Goal: Information Seeking & Learning: Check status

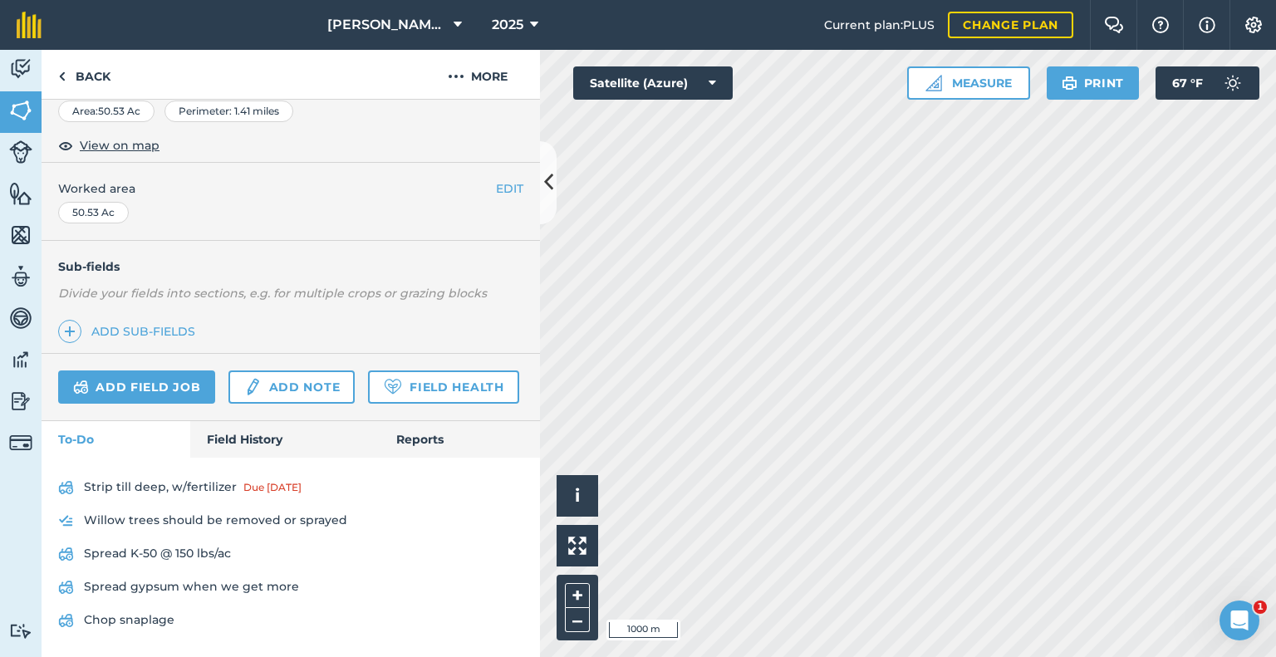
scroll to position [316, 0]
click at [246, 435] on link "Field History" at bounding box center [284, 439] width 189 height 37
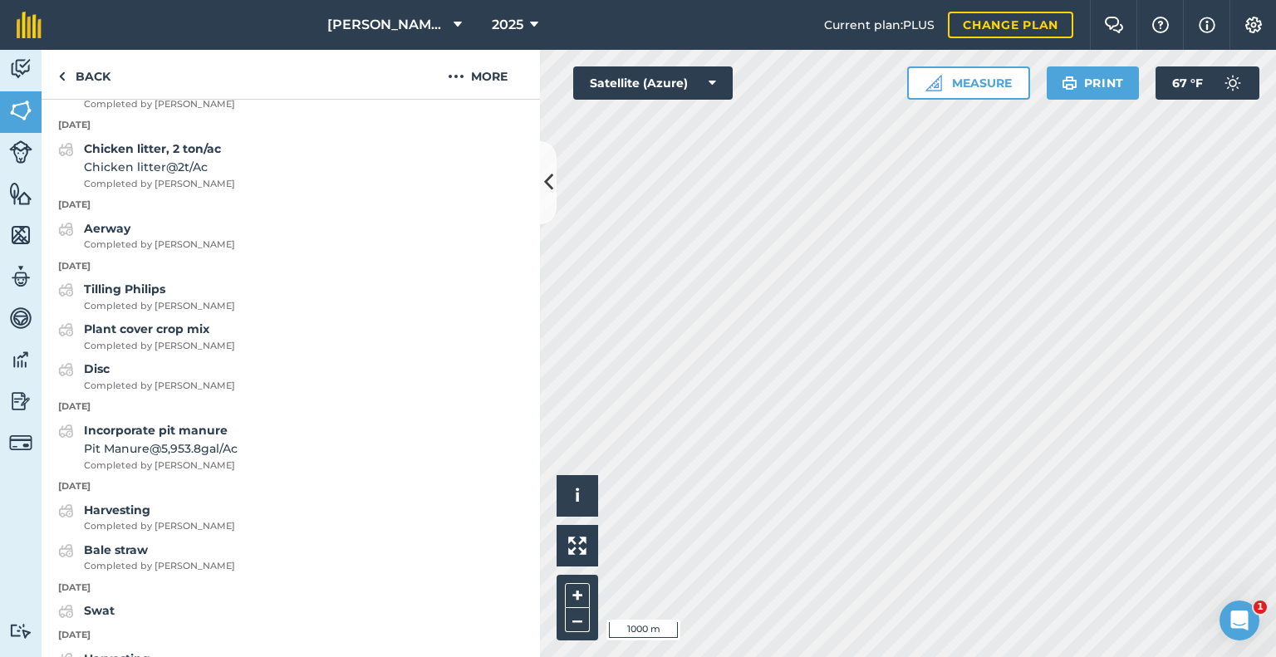
scroll to position [898, 0]
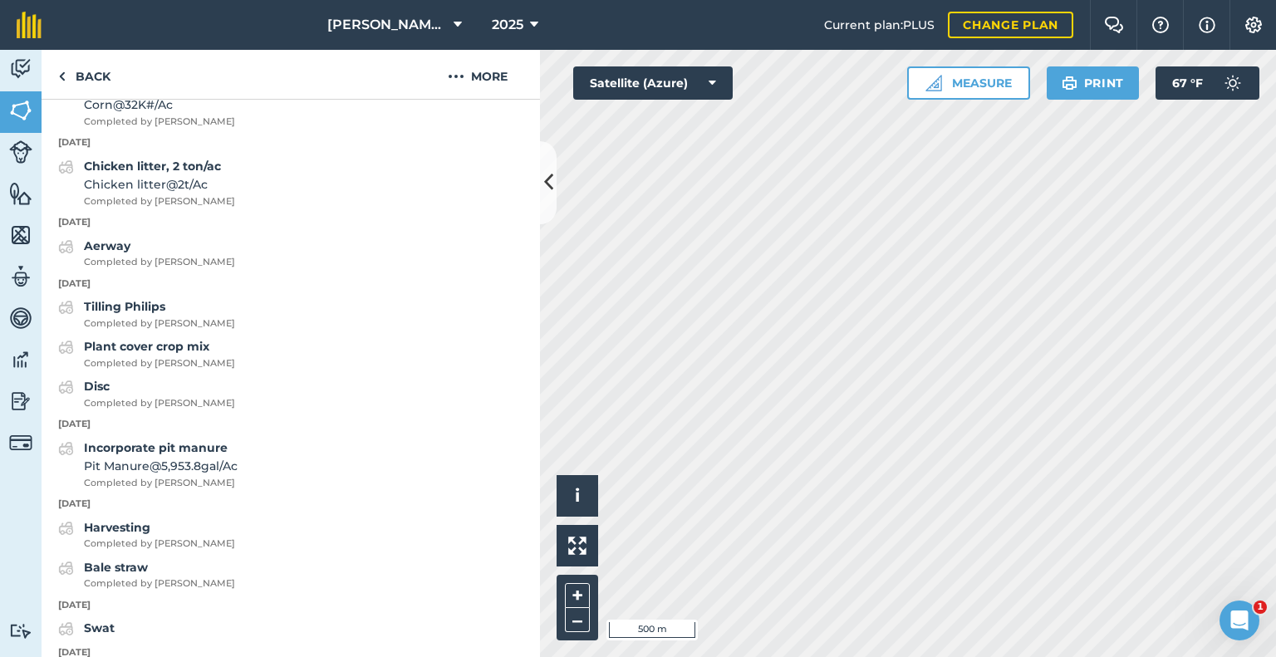
scroll to position [183, 0]
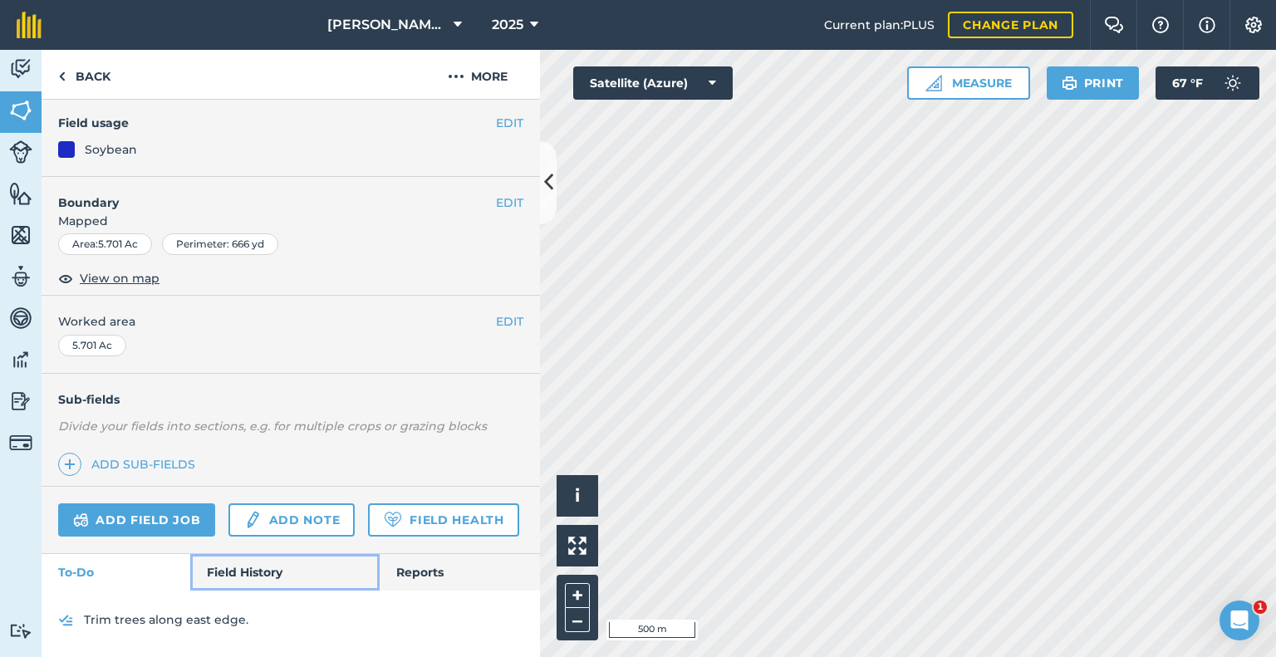
click at [251, 571] on link "Field History" at bounding box center [284, 572] width 189 height 37
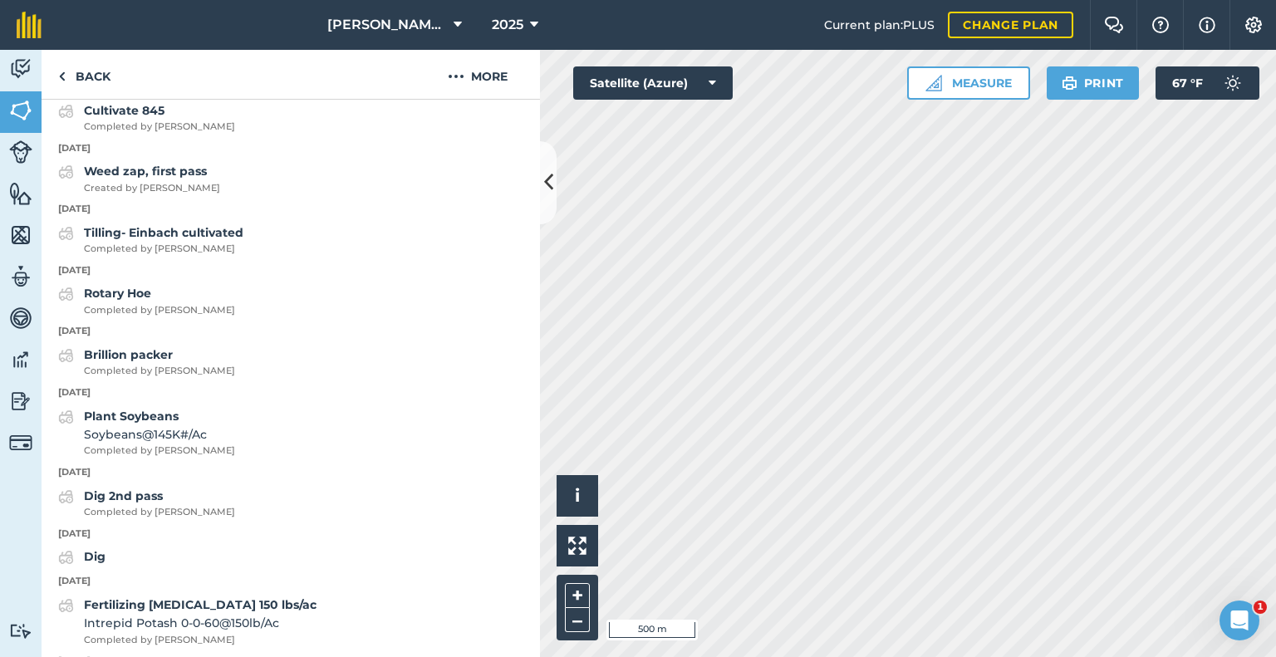
scroll to position [681, 0]
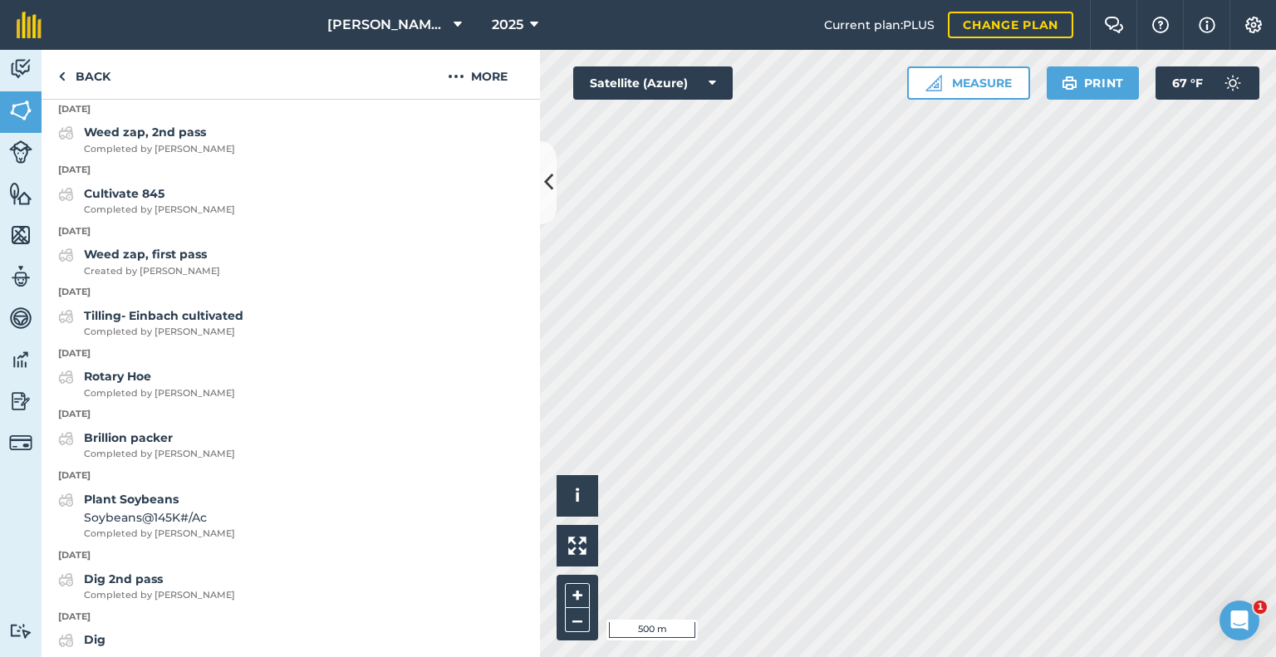
scroll to position [216, 0]
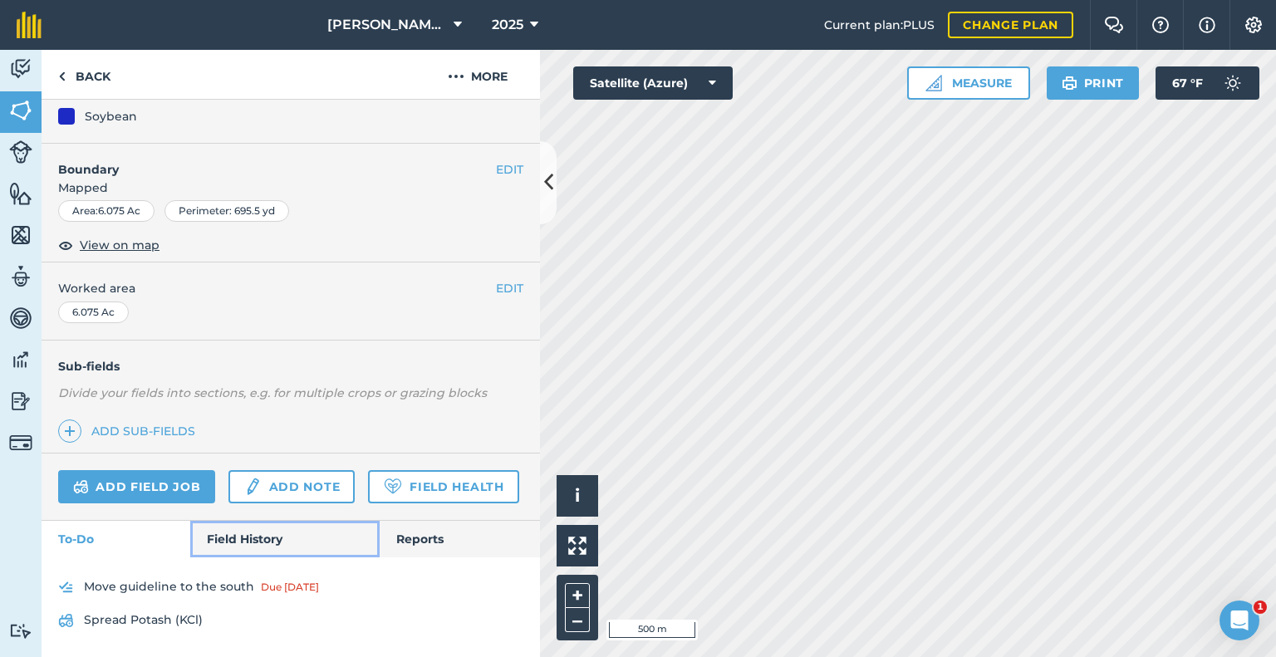
click at [276, 542] on link "Field History" at bounding box center [284, 539] width 189 height 37
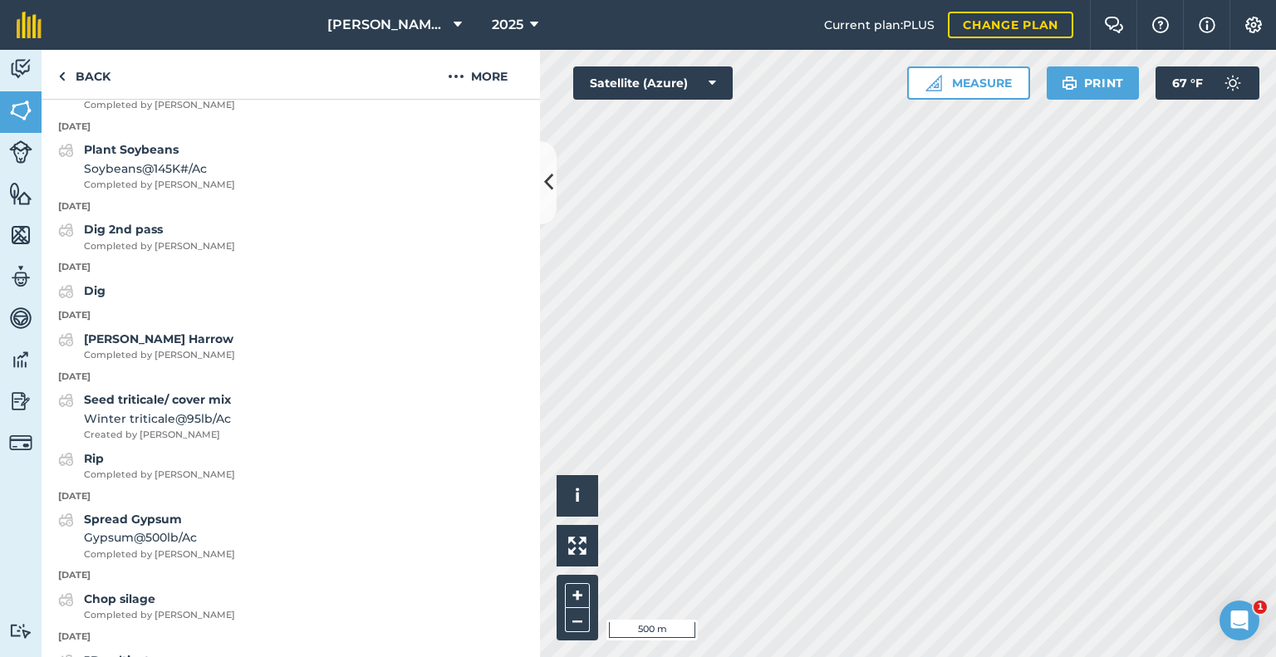
scroll to position [881, 0]
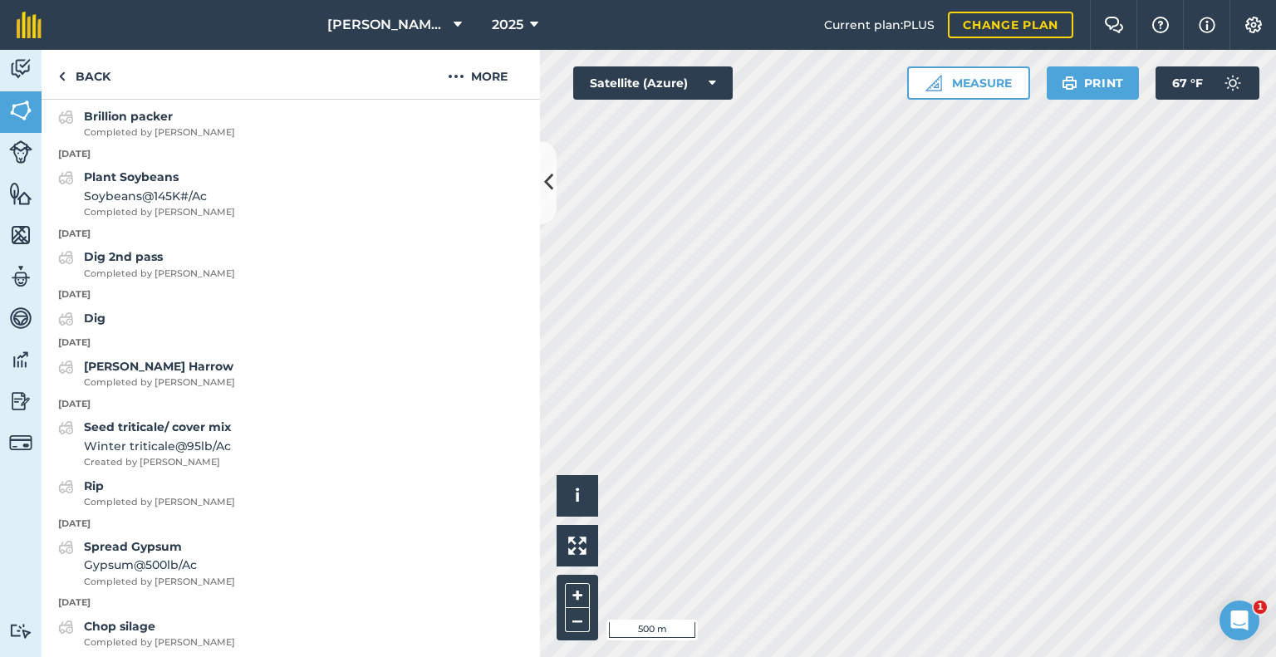
scroll to position [216, 0]
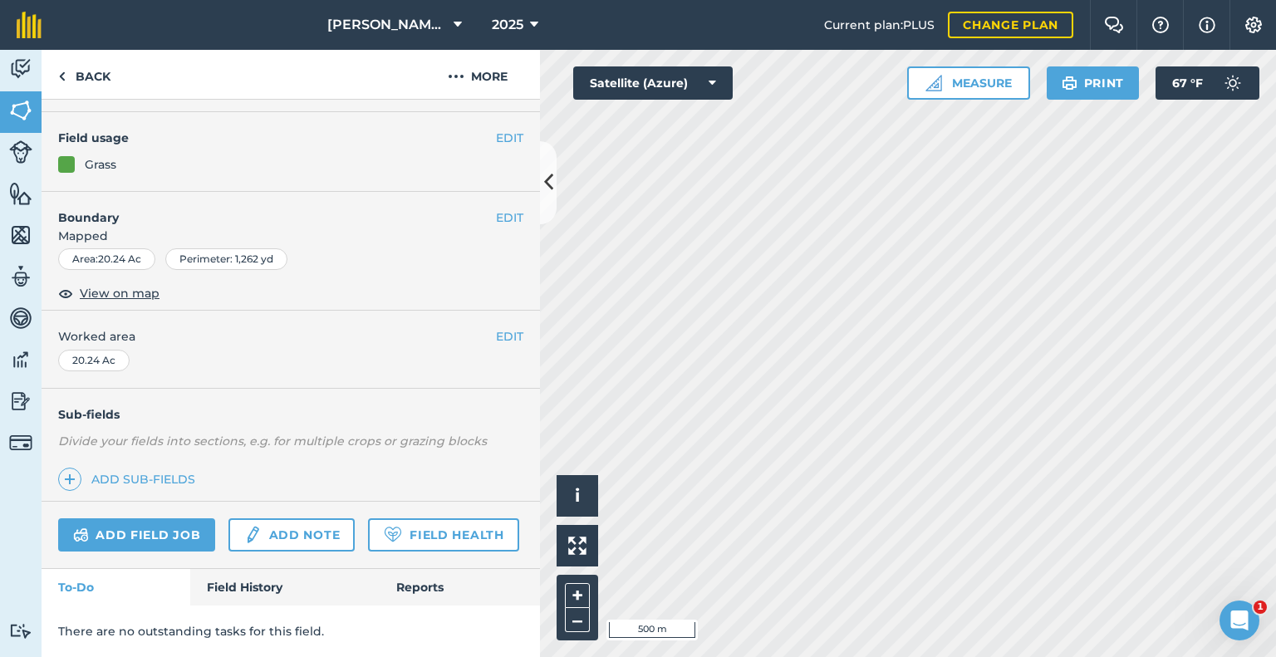
scroll to position [169, 0]
click at [265, 588] on link "Field History" at bounding box center [284, 587] width 189 height 37
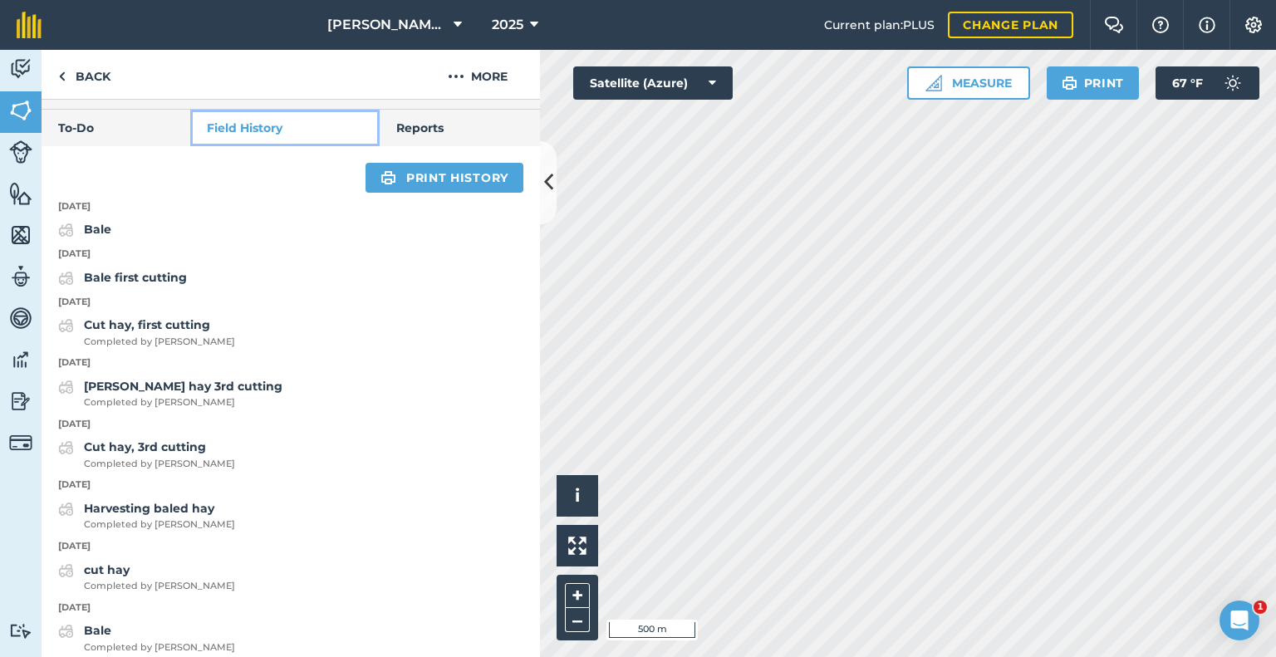
scroll to position [750, 0]
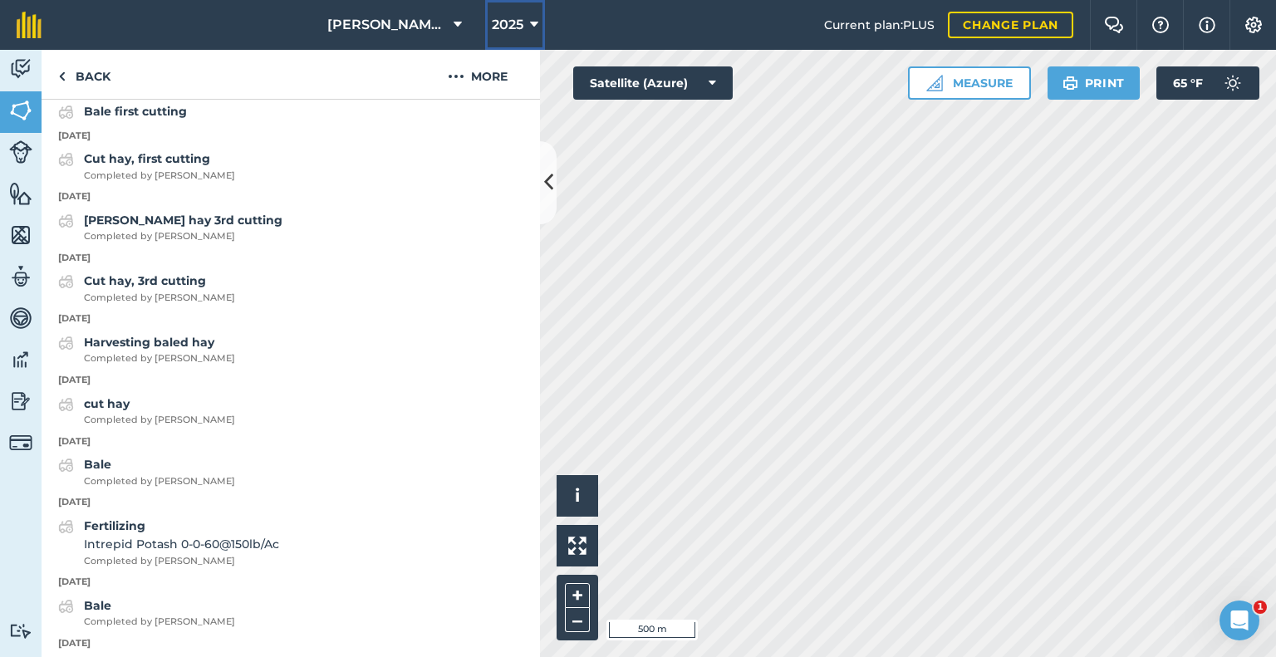
click at [536, 27] on icon at bounding box center [534, 25] width 8 height 20
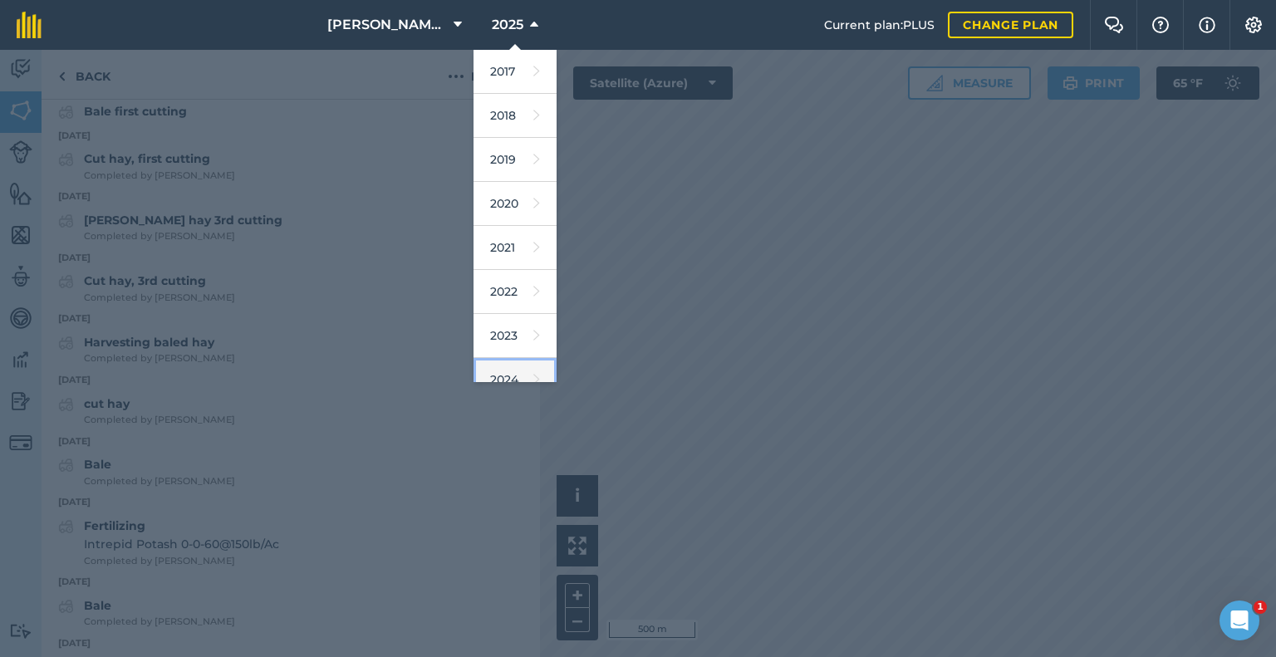
click at [508, 379] on link "2024" at bounding box center [515, 380] width 83 height 44
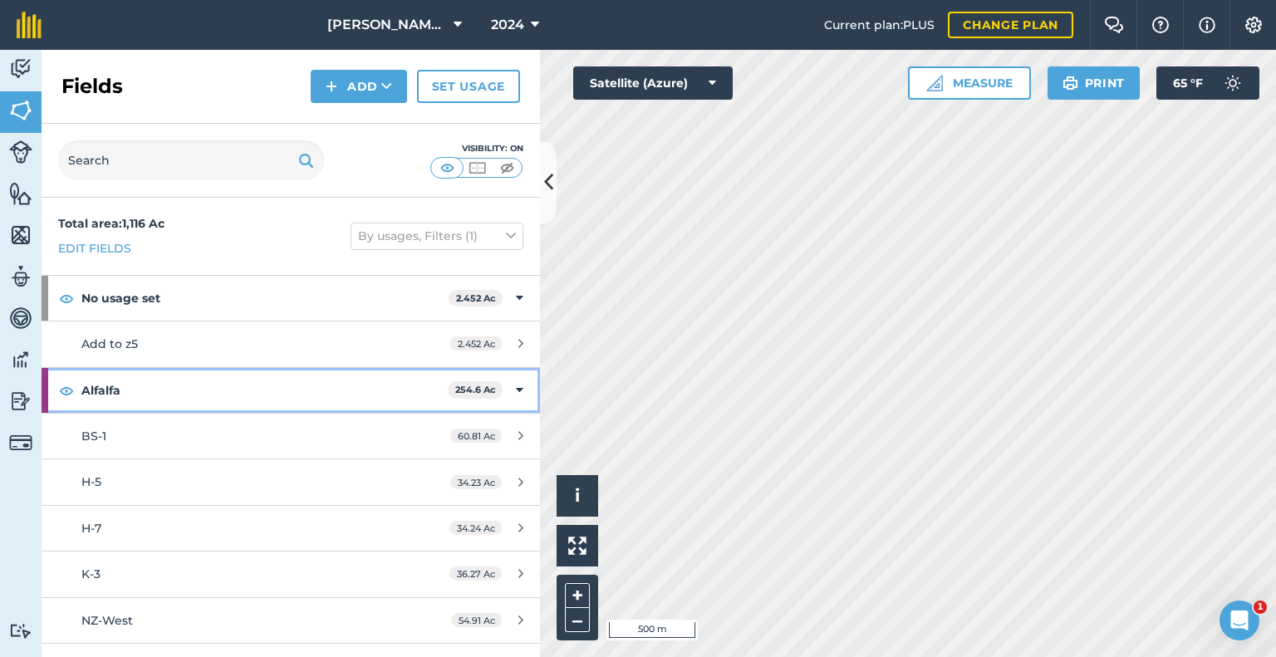
click at [516, 388] on icon at bounding box center [519, 390] width 7 height 18
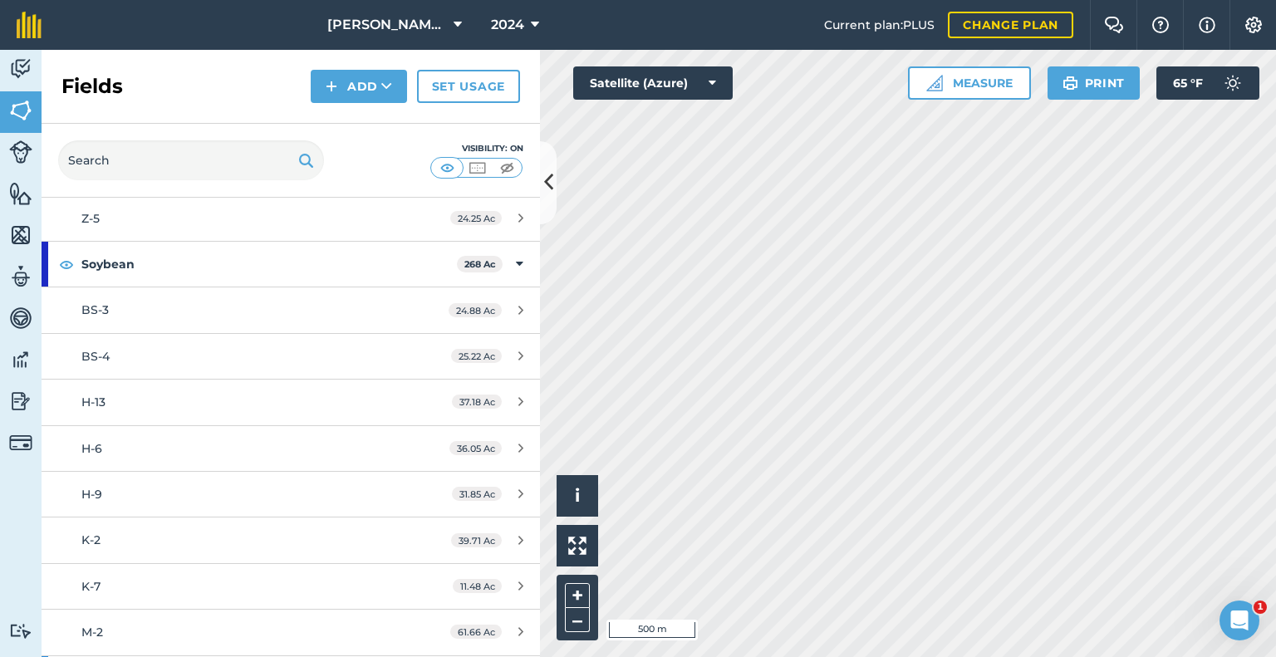
scroll to position [1065, 0]
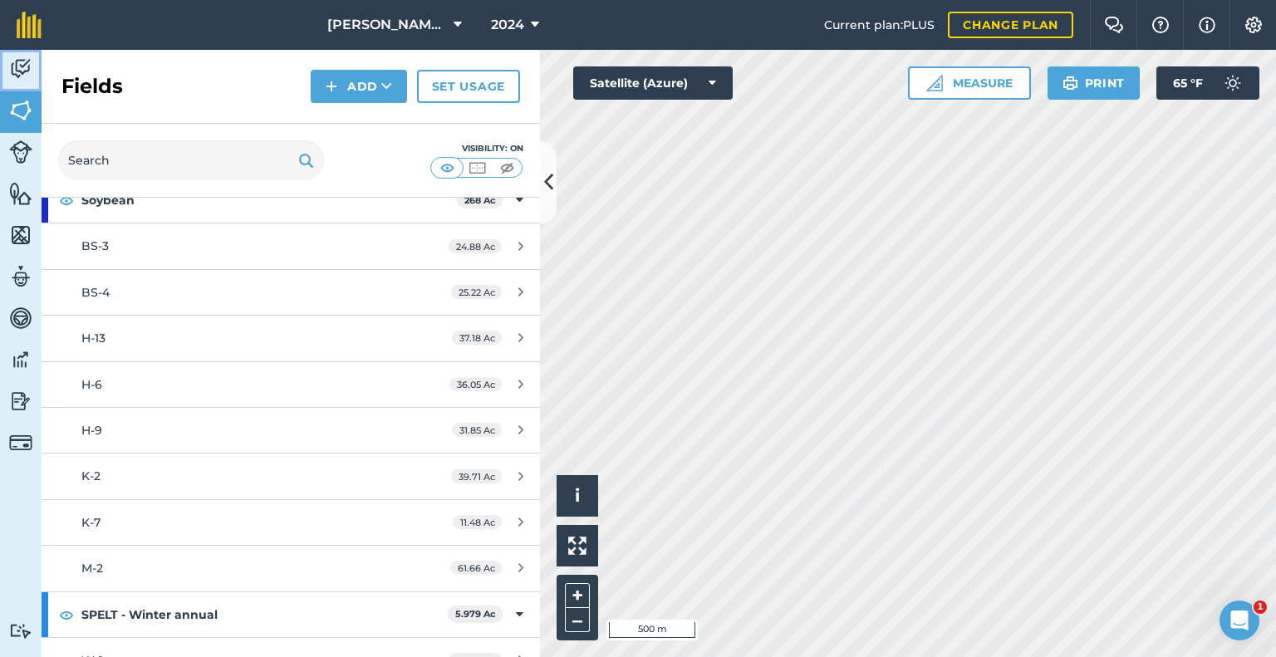
click at [13, 62] on img at bounding box center [20, 69] width 23 height 25
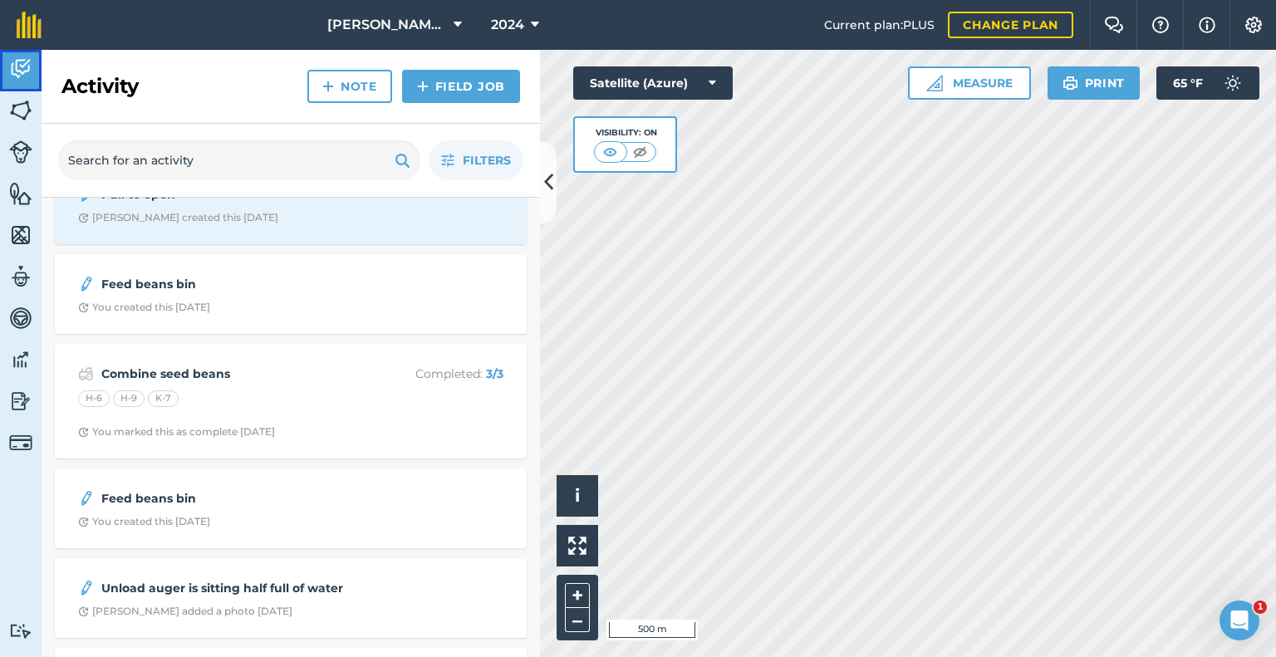
scroll to position [10887, 0]
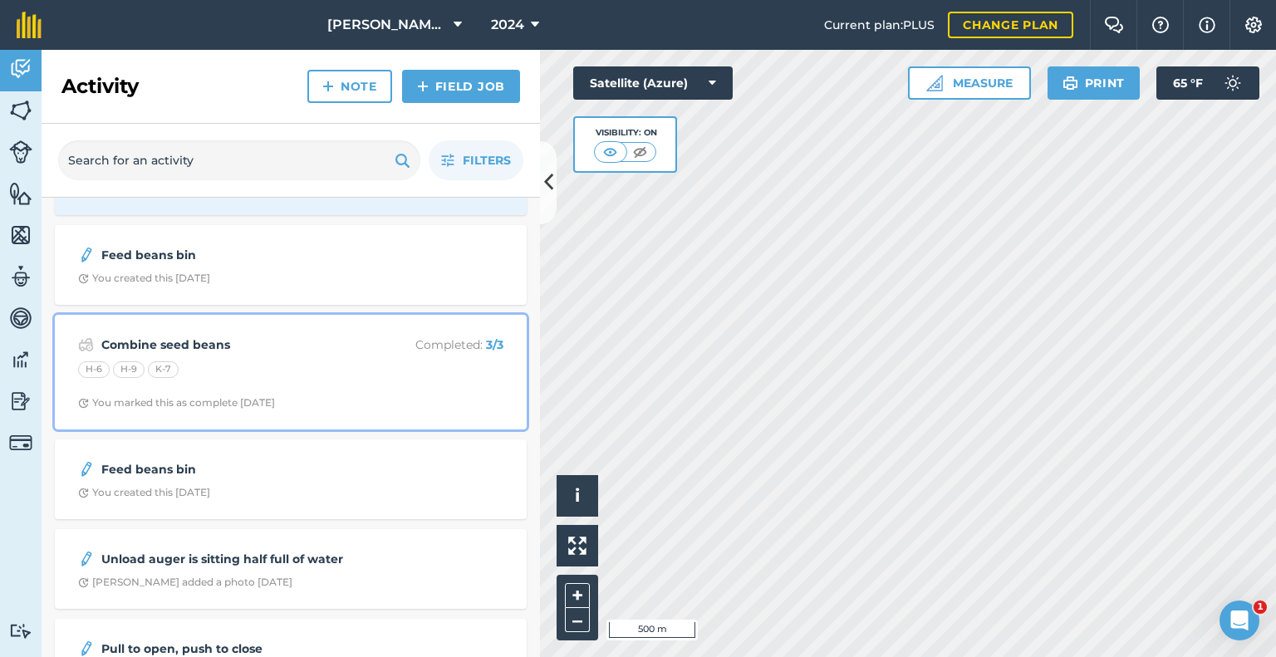
click at [312, 336] on strong "Combine seed beans" at bounding box center [232, 345] width 263 height 18
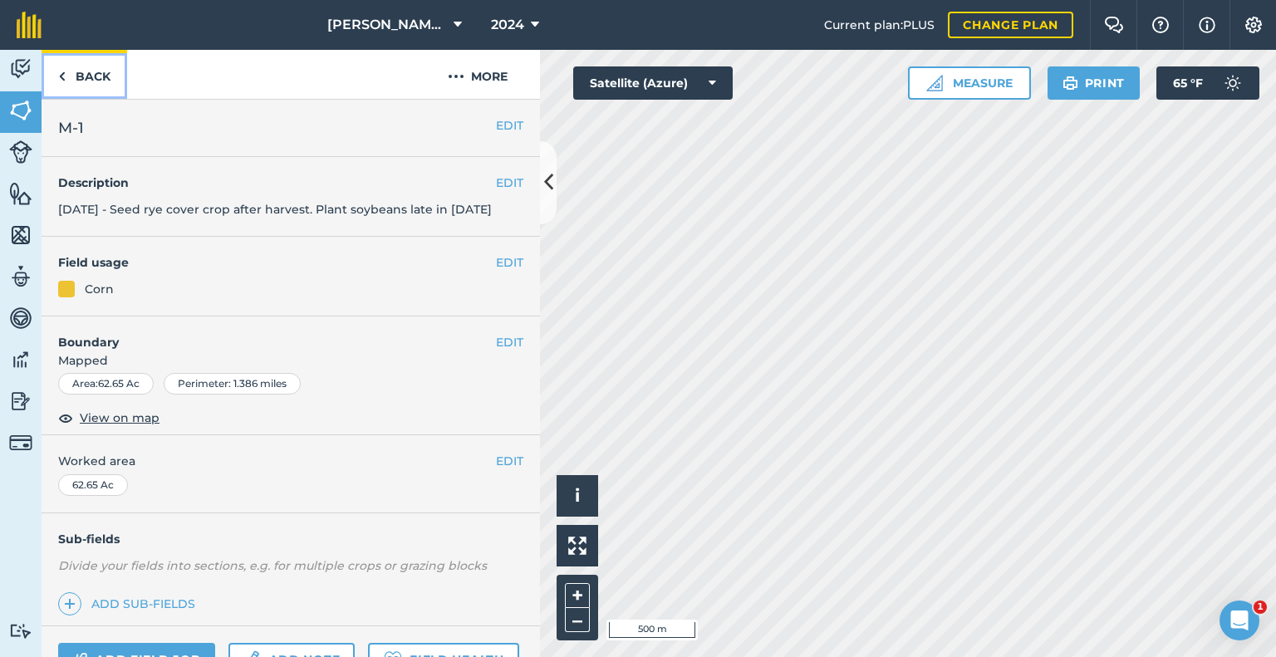
click at [96, 86] on link "Back" at bounding box center [85, 74] width 86 height 49
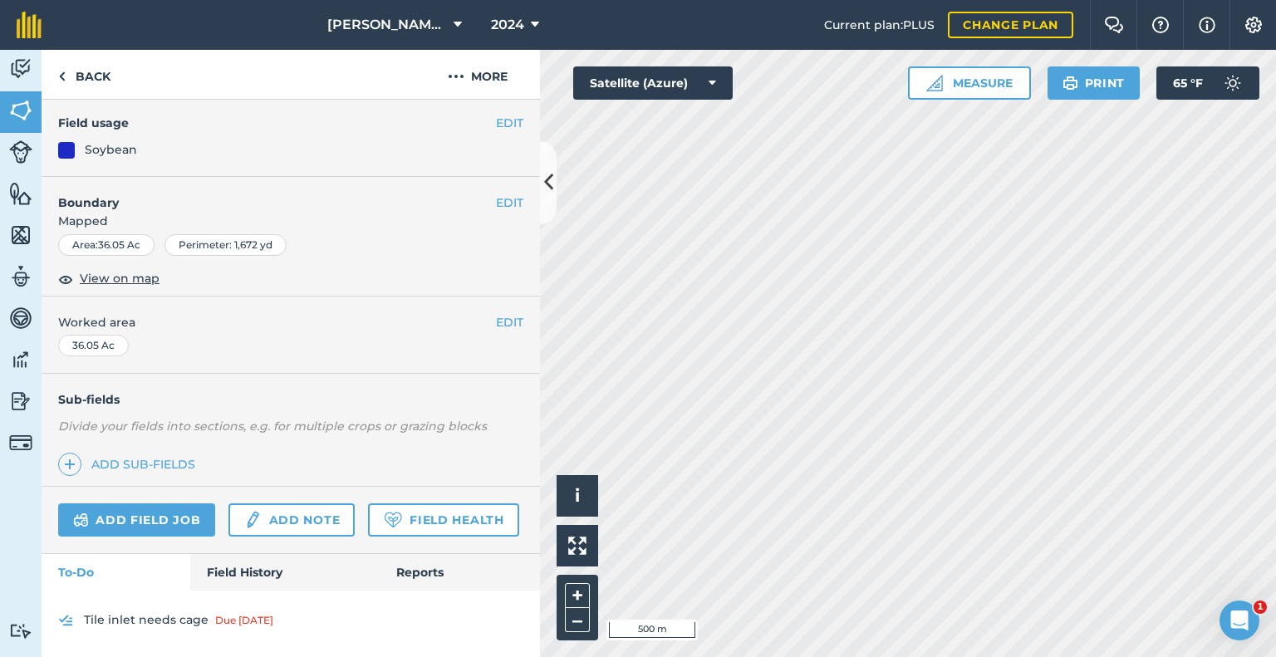
scroll to position [239, 0]
click at [246, 574] on link "Field History" at bounding box center [284, 572] width 189 height 37
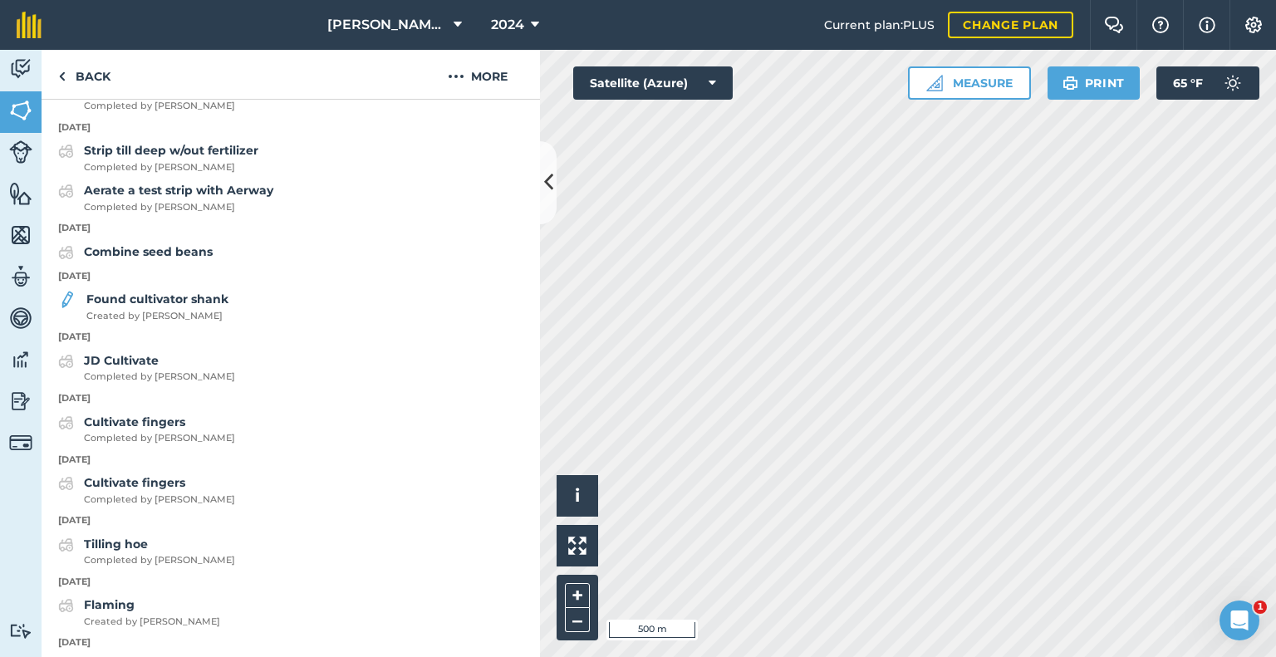
scroll to position [1070, 0]
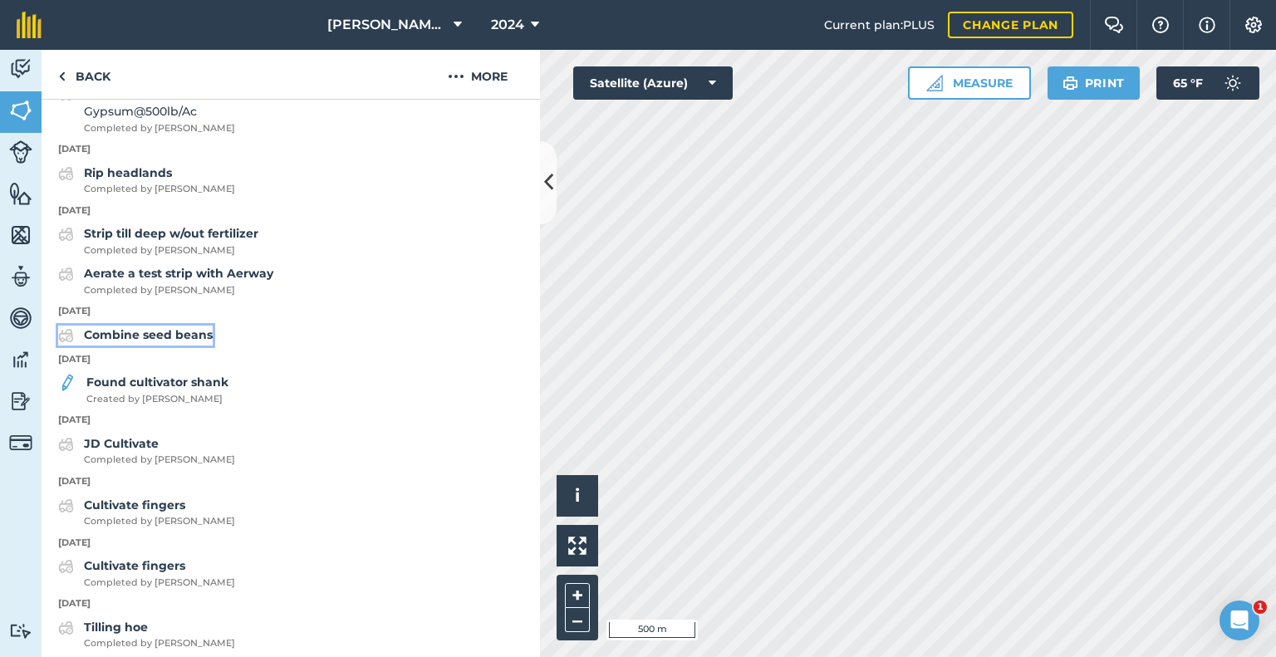
click at [179, 346] on div "Combine seed beans" at bounding box center [148, 336] width 129 height 20
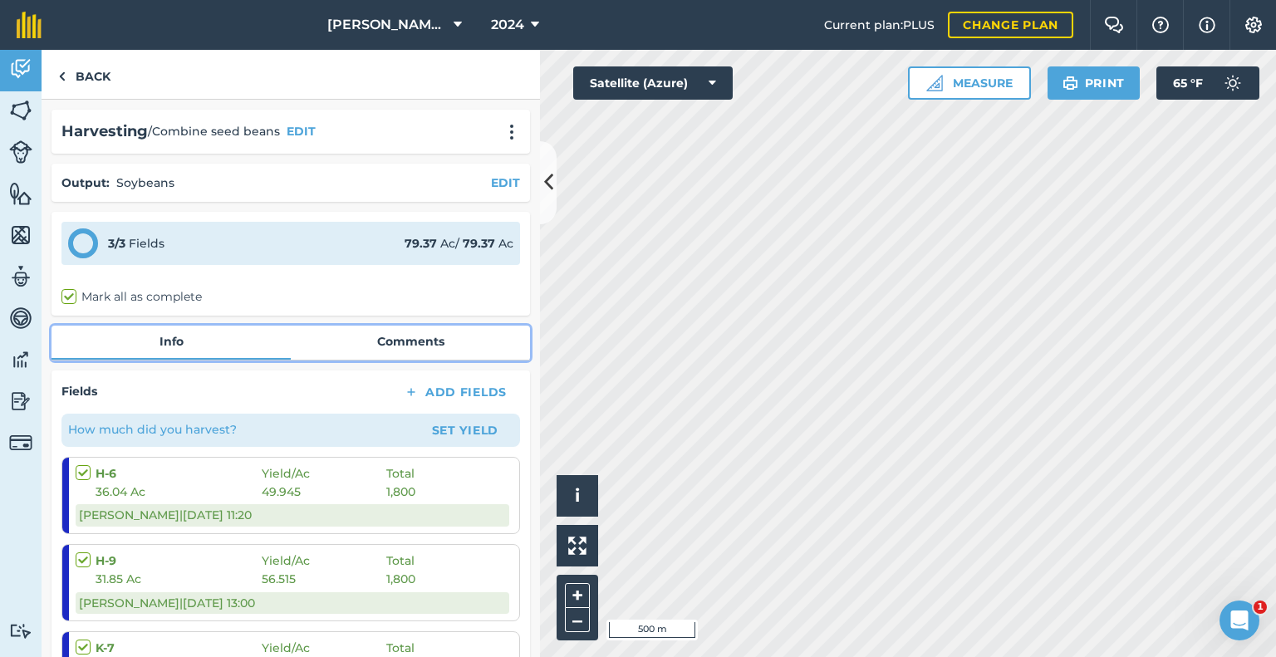
click at [387, 345] on link "Comments" at bounding box center [410, 342] width 239 height 32
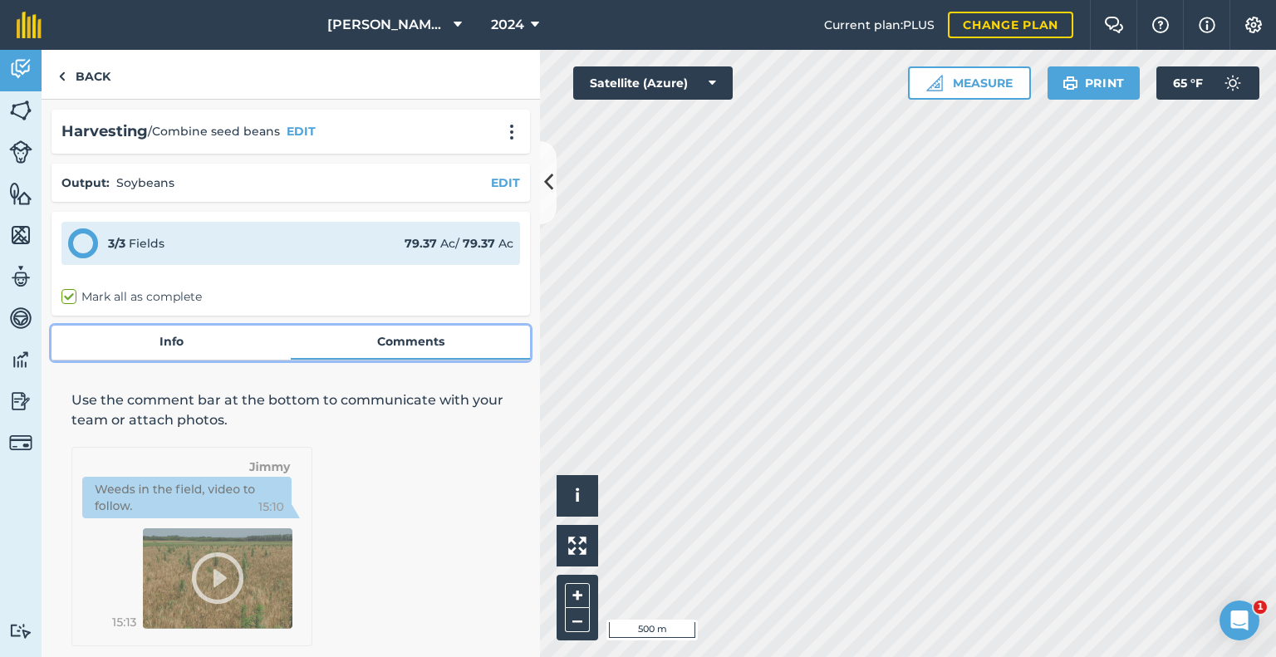
click at [178, 338] on link "Info" at bounding box center [171, 342] width 239 height 32
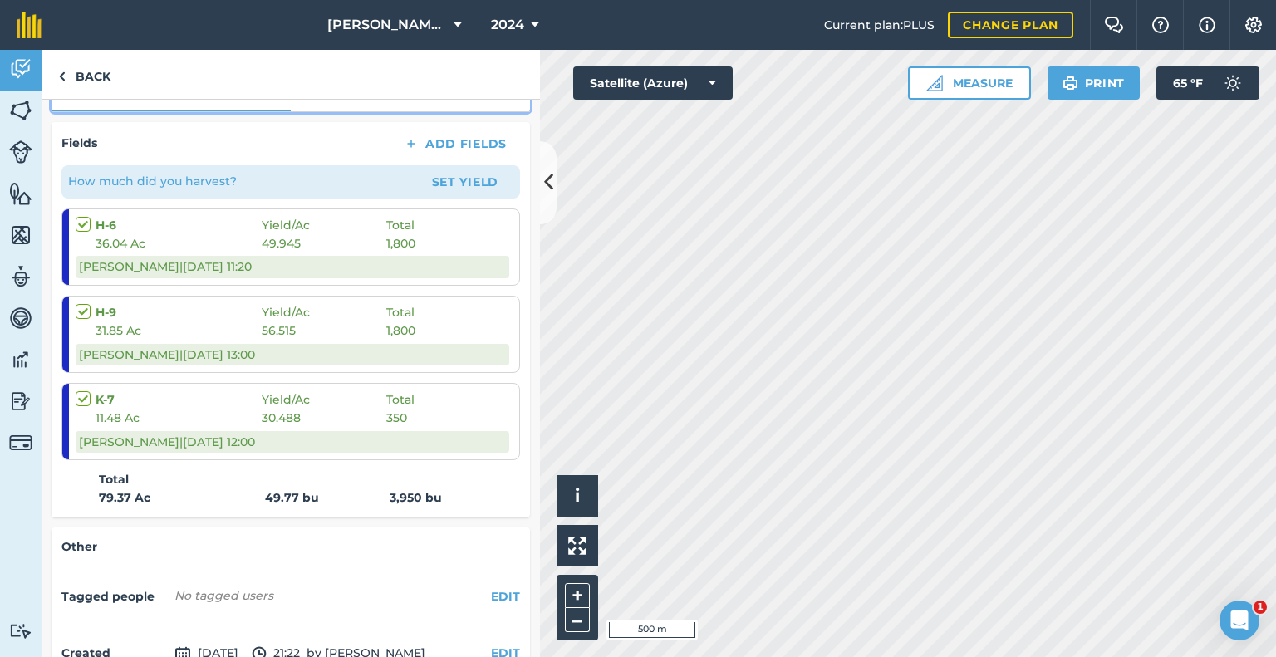
scroll to position [249, 0]
click at [63, 70] on img at bounding box center [61, 76] width 7 height 20
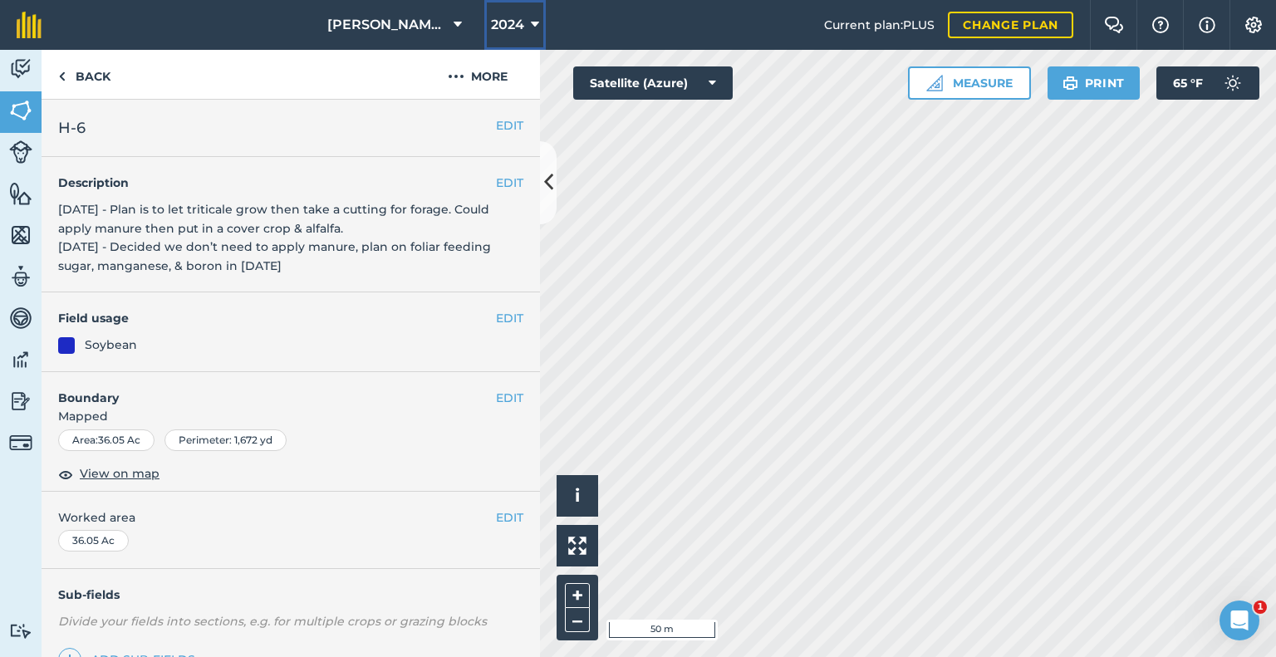
click at [539, 27] on button "2024" at bounding box center [514, 25] width 61 height 50
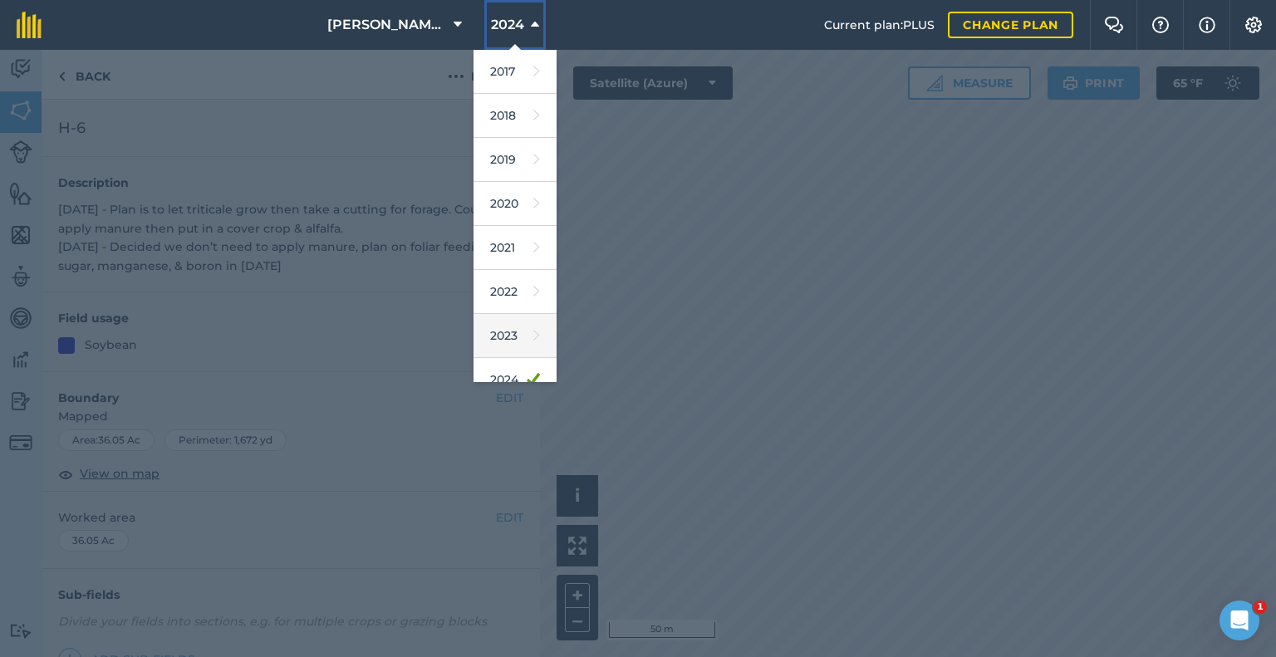
scroll to position [83, 0]
click at [509, 335] on link "2025" at bounding box center [515, 341] width 83 height 44
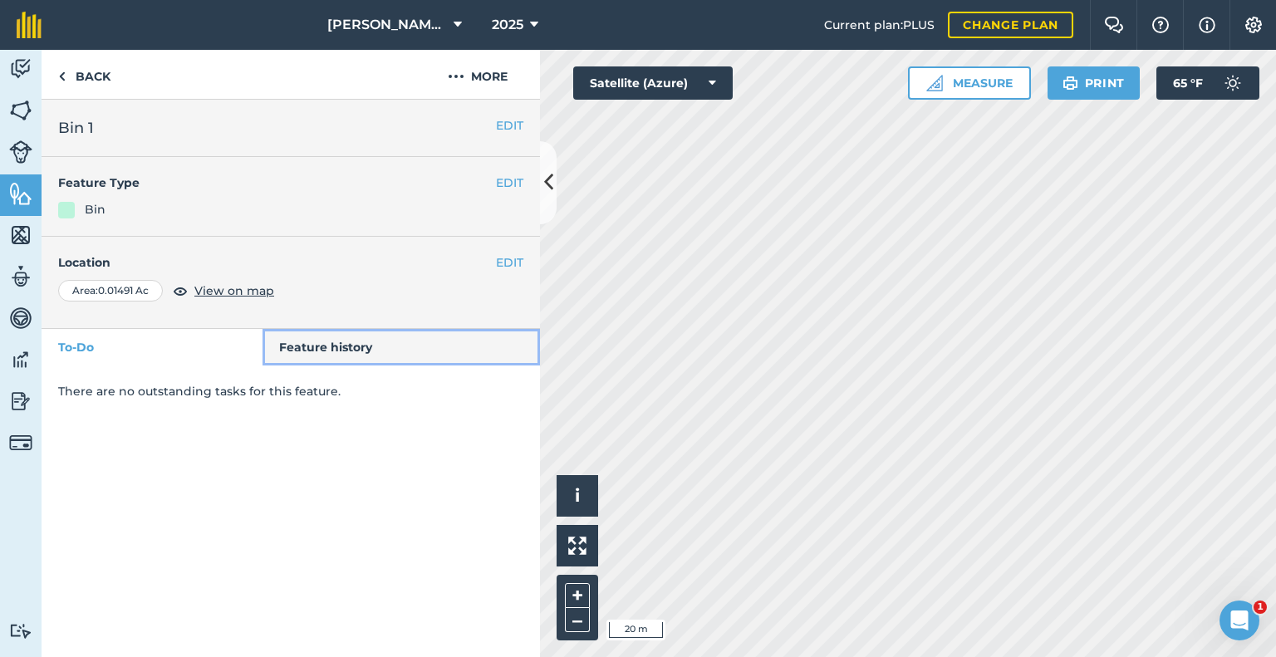
click at [320, 352] on link "Feature history" at bounding box center [402, 347] width 278 height 37
click at [340, 348] on link "Feature history" at bounding box center [402, 347] width 278 height 37
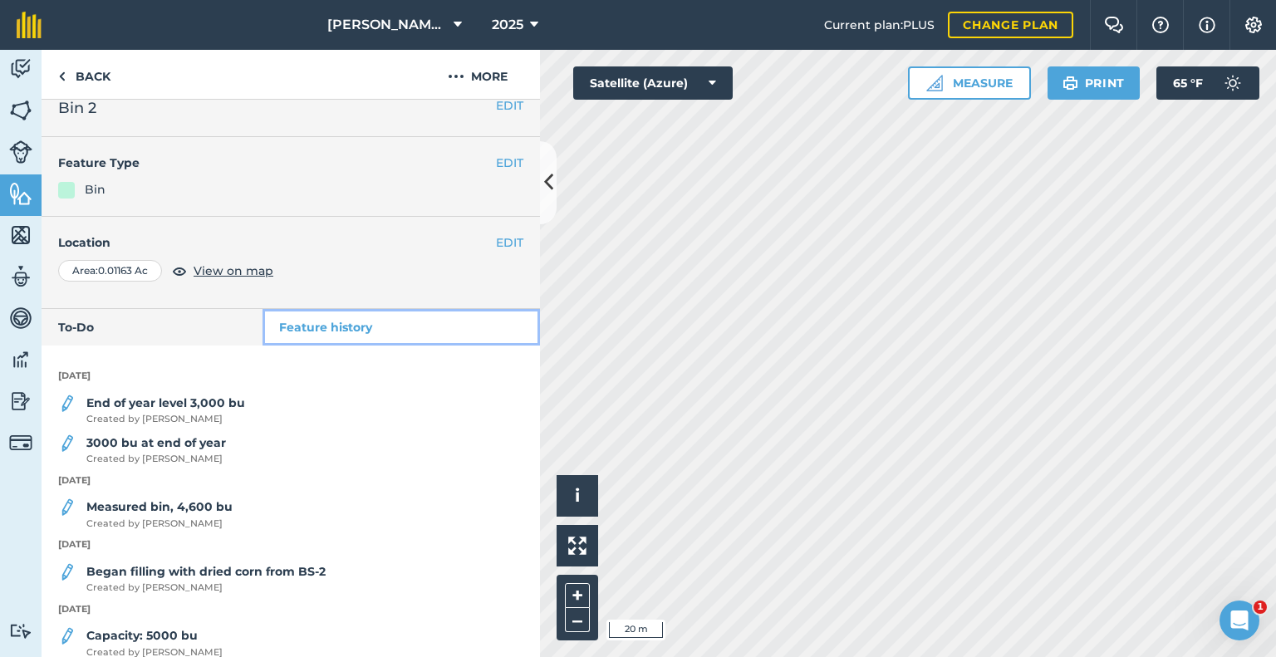
scroll to position [38, 0]
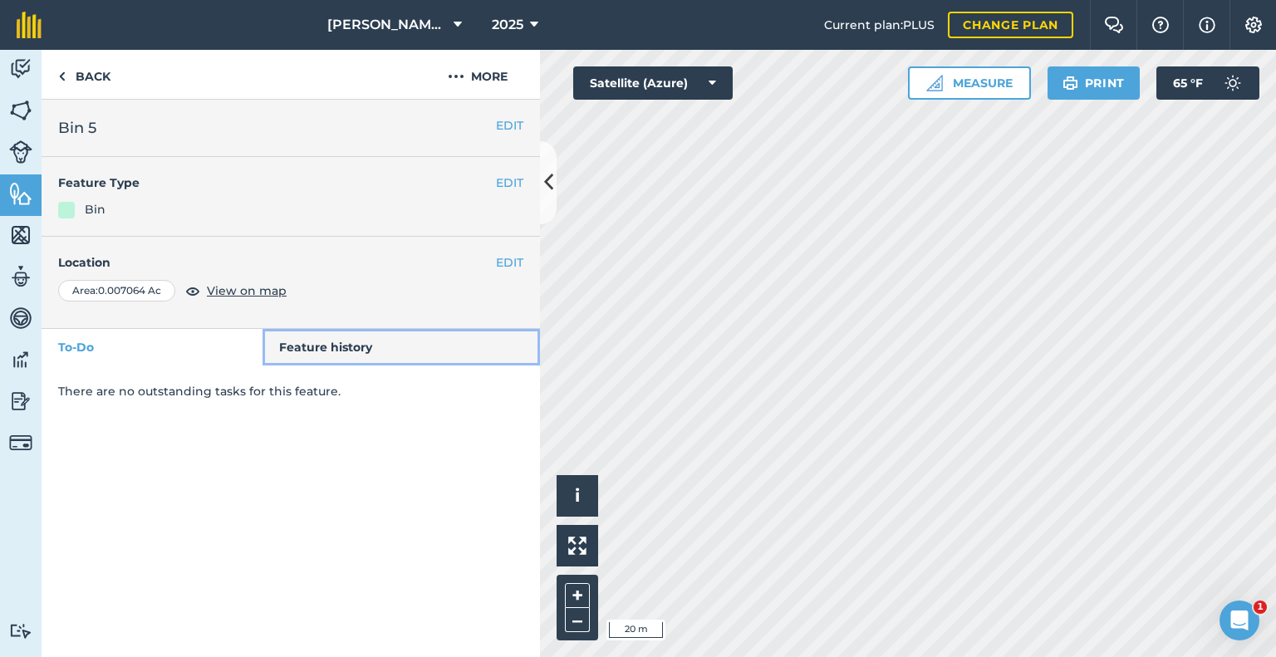
click at [352, 345] on link "Feature history" at bounding box center [402, 347] width 278 height 37
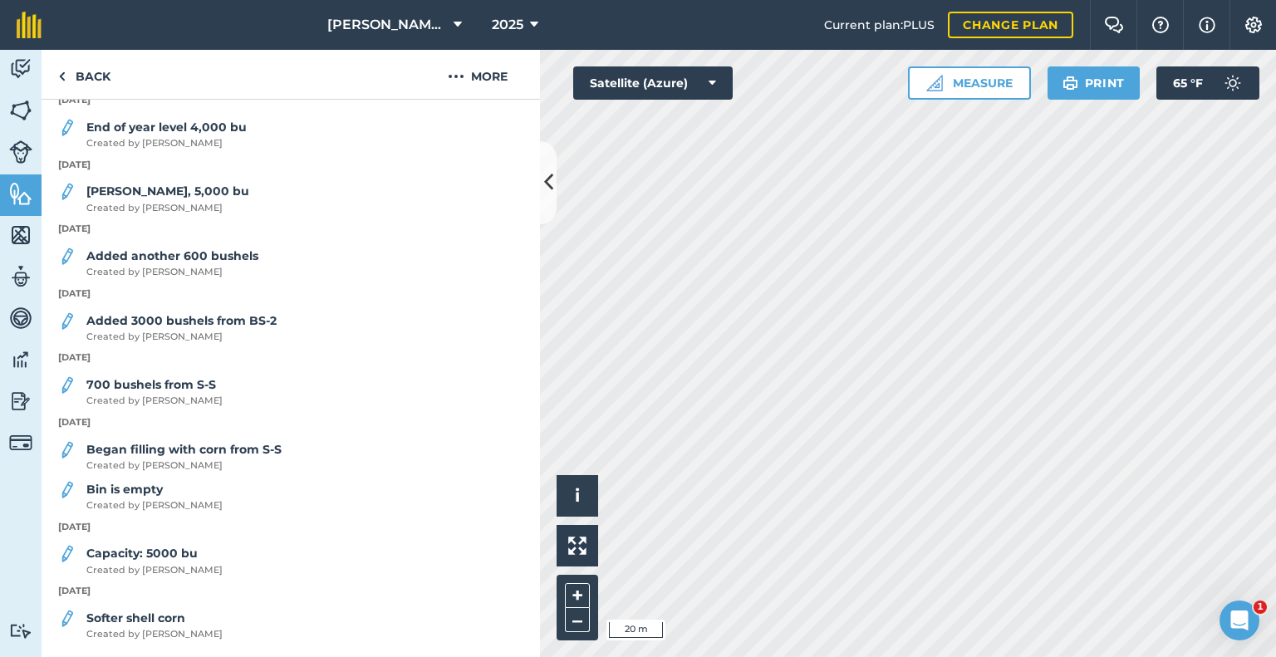
scroll to position [296, 0]
click at [1120, 28] on img at bounding box center [1114, 25] width 20 height 17
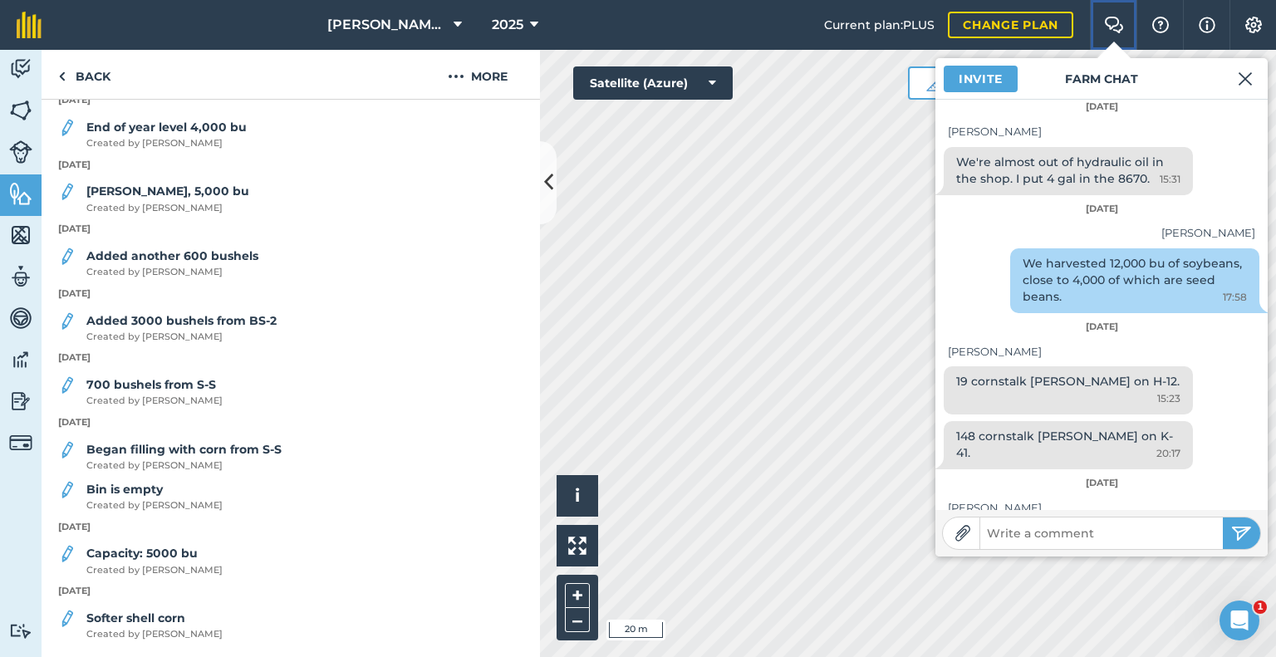
scroll to position [4198, 0]
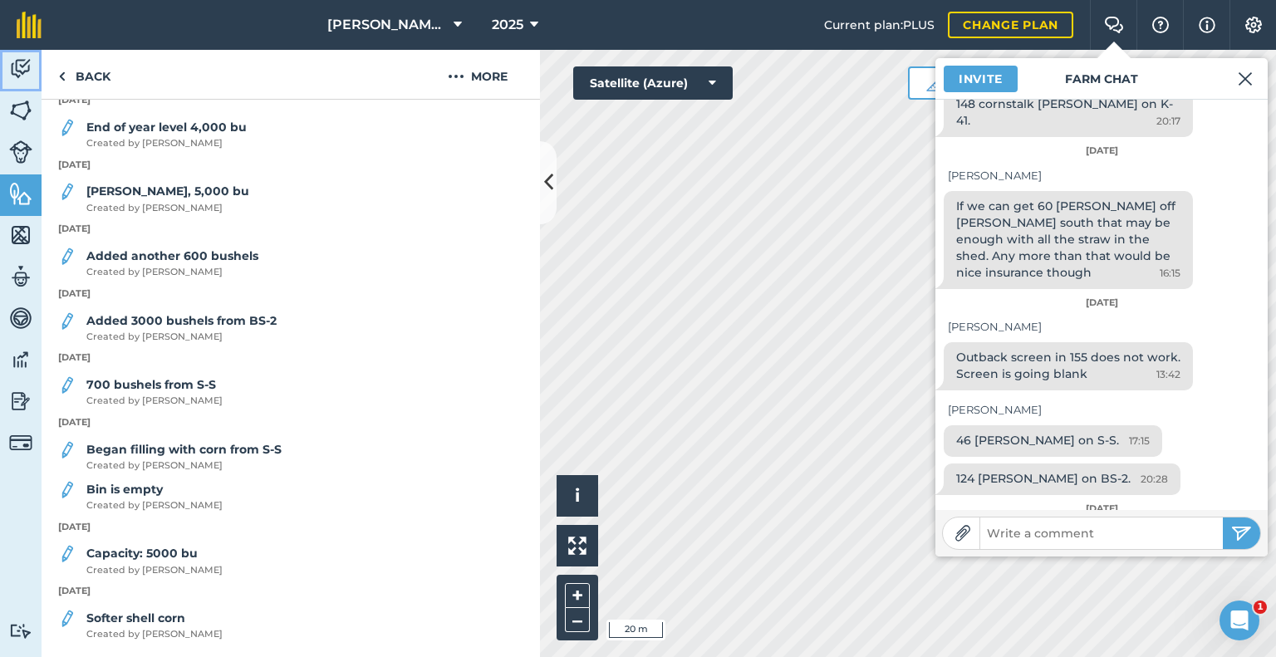
click at [12, 74] on img at bounding box center [20, 69] width 23 height 25
